Goal: Task Accomplishment & Management: Manage account settings

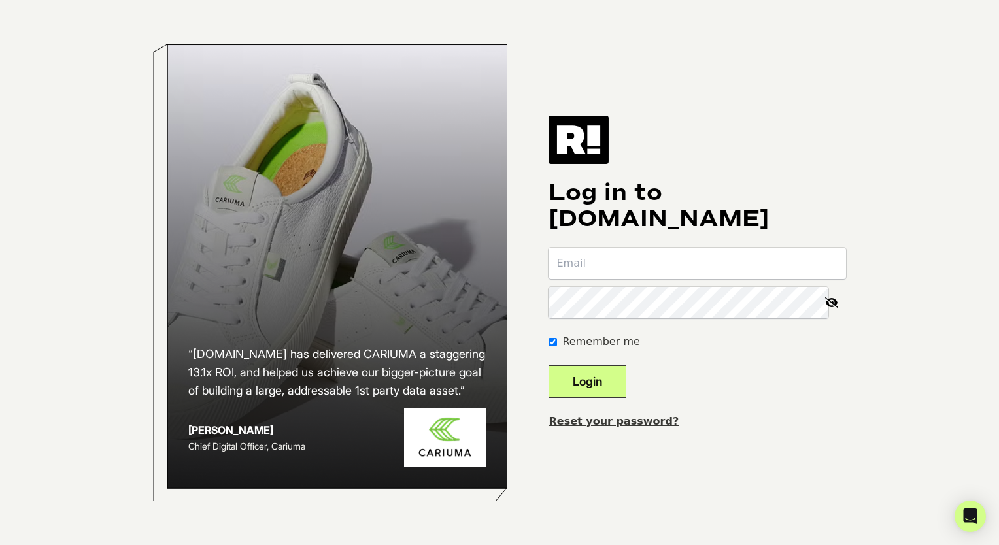
click at [630, 265] on input "email" at bounding box center [698, 263] width 298 height 31
type input "[EMAIL_ADDRESS][DOMAIN_NAME]"
click at [828, 306] on icon at bounding box center [831, 302] width 29 height 31
click at [772, 380] on form "mrowan@backyarddiscovery.com Remember me Login" at bounding box center [698, 323] width 298 height 150
click at [619, 387] on button "Login" at bounding box center [588, 382] width 78 height 33
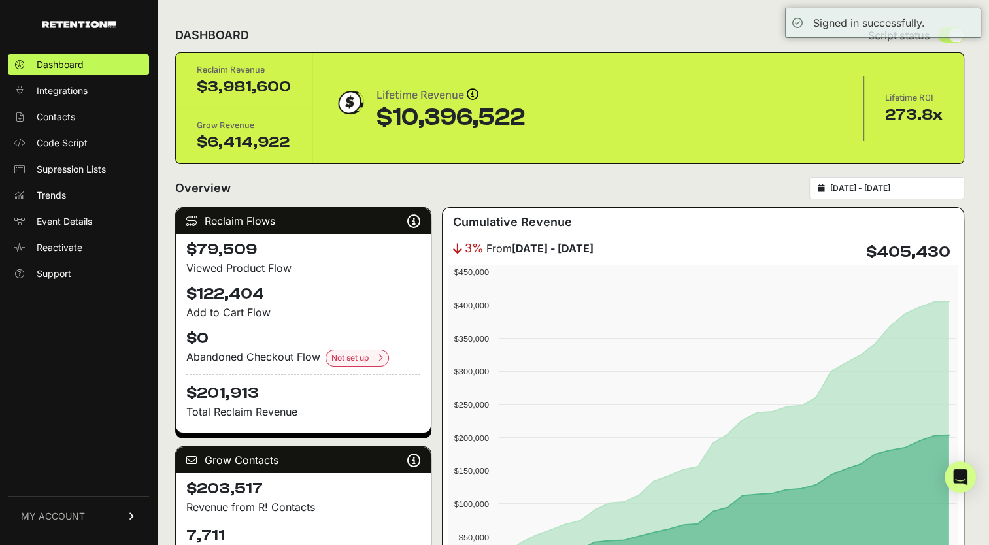
click at [78, 514] on span "MY ACCOUNT" at bounding box center [53, 516] width 64 height 13
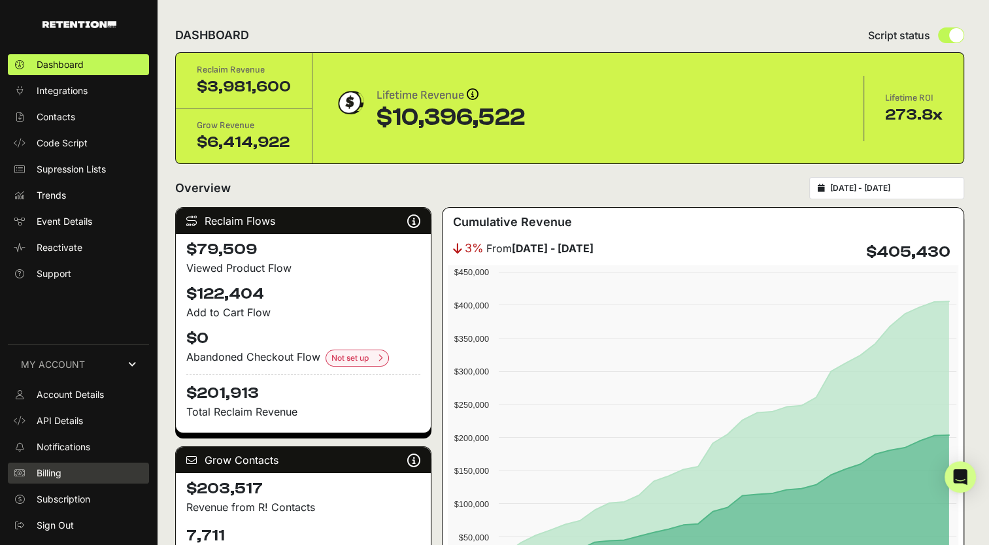
click at [60, 471] on span "Billing" at bounding box center [49, 473] width 25 height 13
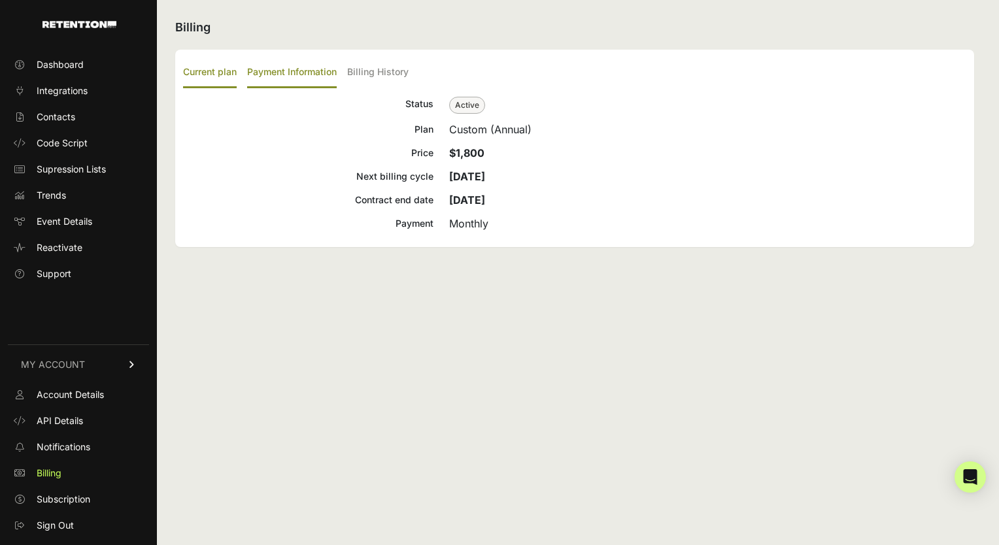
click at [302, 71] on label "Payment Information" at bounding box center [292, 73] width 90 height 31
click at [0, 0] on input "Payment Information" at bounding box center [0, 0] width 0 height 0
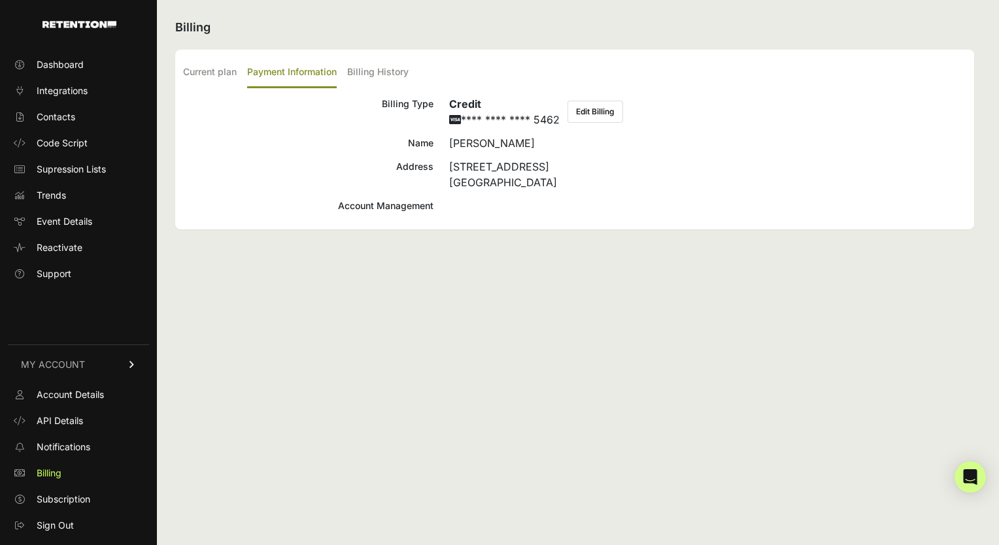
click at [606, 114] on button "Edit Billing" at bounding box center [596, 112] width 56 height 22
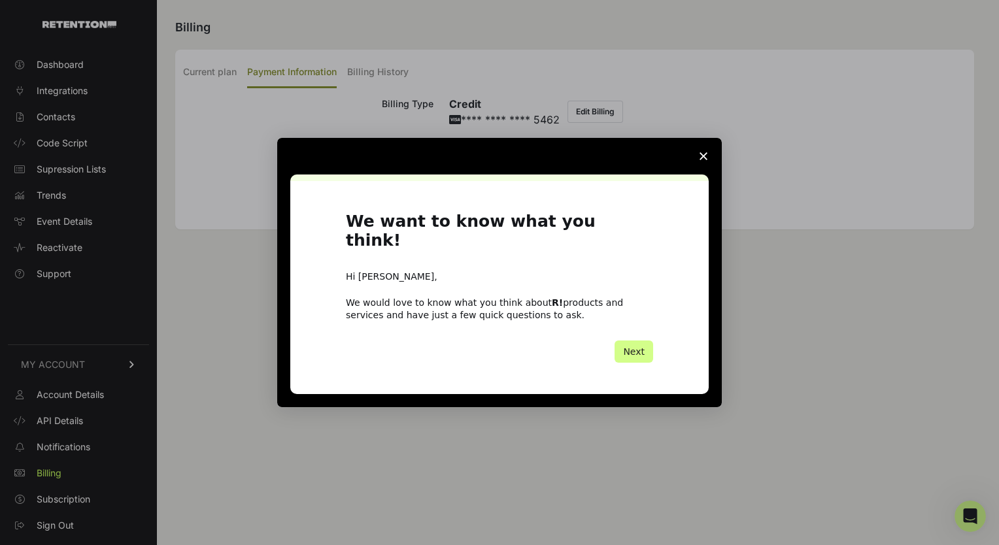
click at [701, 160] on icon "Close survey" at bounding box center [704, 156] width 8 height 8
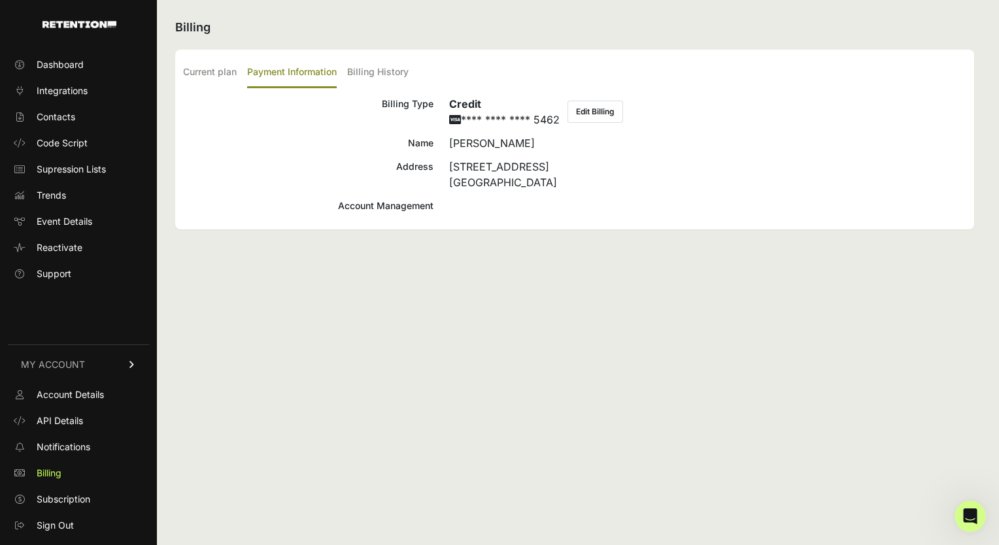
click at [605, 111] on button "Edit Billing" at bounding box center [596, 112] width 56 height 22
drag, startPoint x: 450, startPoint y: 165, endPoint x: 566, endPoint y: 179, distance: 116.6
click at [566, 179] on div "3305 Airport Dr Pittsburg, KS 66762" at bounding box center [707, 174] width 517 height 31
copy div "3305 Airport Dr Pittsburg, KS 66762"
click at [596, 104] on button "Edit Billing" at bounding box center [596, 112] width 56 height 22
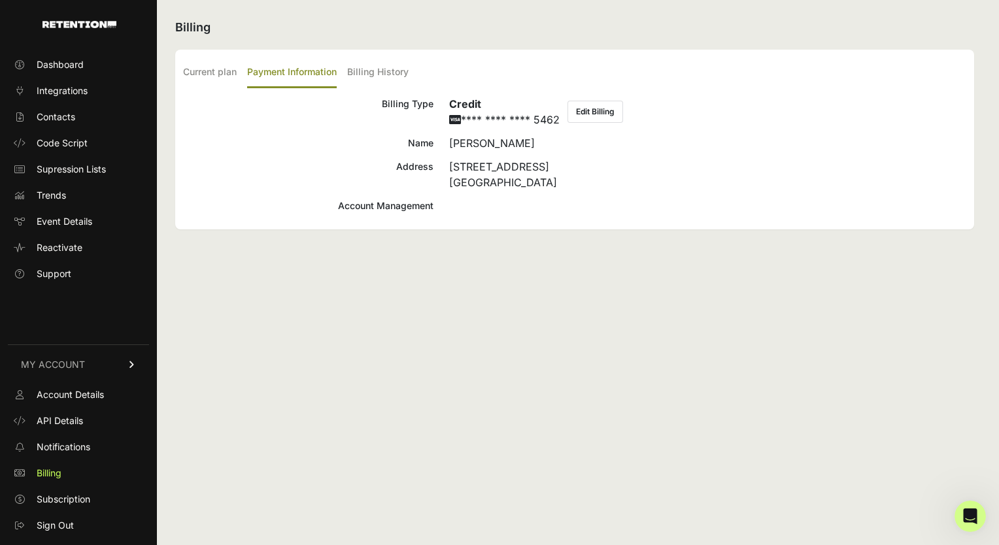
click at [497, 331] on div "Billing Current plan Payment Information Billing History Status Active Plan Cus…" at bounding box center [575, 272] width 836 height 545
